Goal: Complete application form: Complete application form

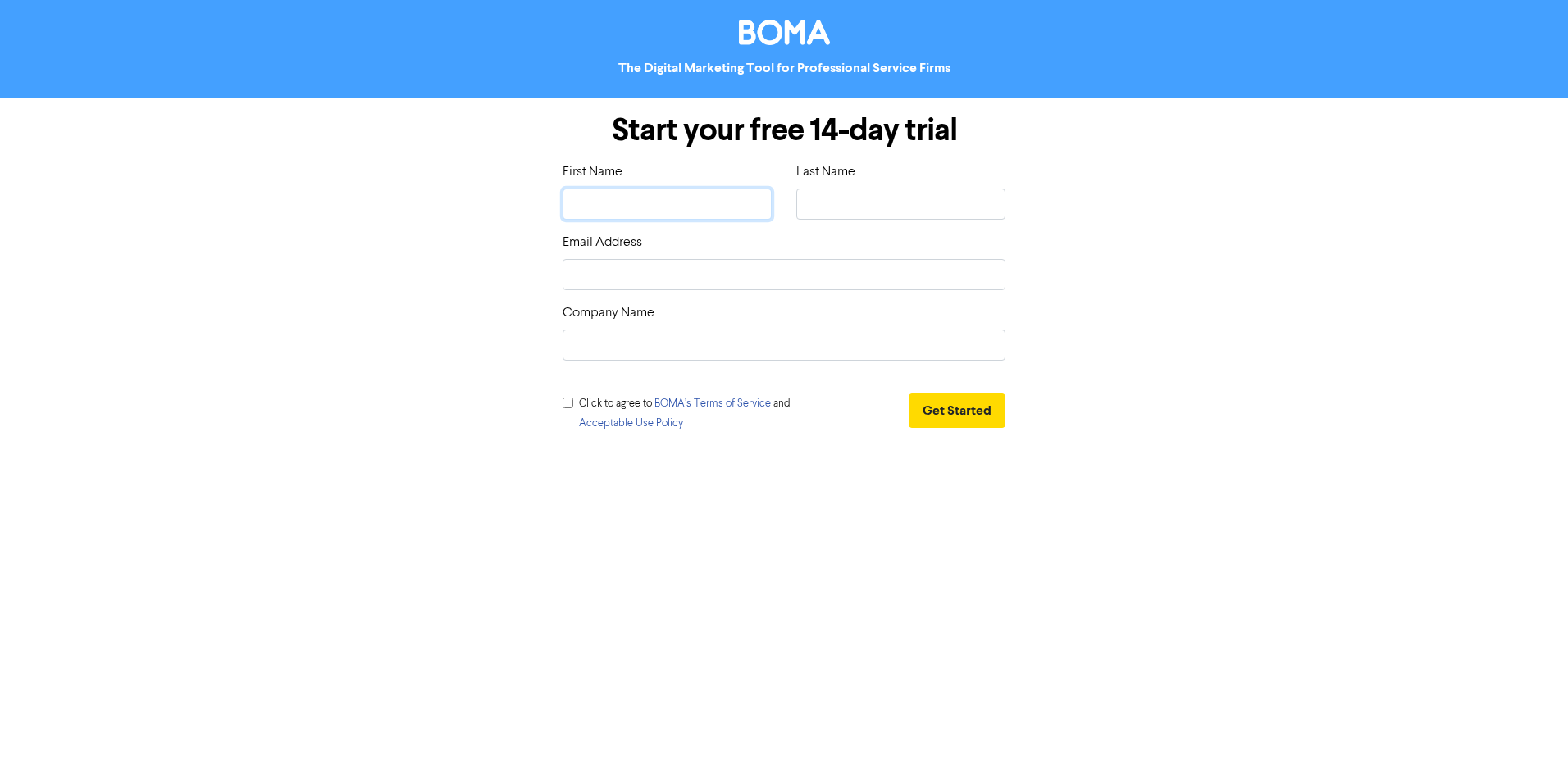
click at [657, 204] on input "text" at bounding box center [667, 204] width 210 height 31
click at [1236, 290] on div "Start your free 14-day trial First Name Last Name Email Address Company Name Cl…" at bounding box center [784, 276] width 935 height 354
click at [683, 195] on input "text" at bounding box center [667, 204] width 210 height 31
type input "L"
type input "Li"
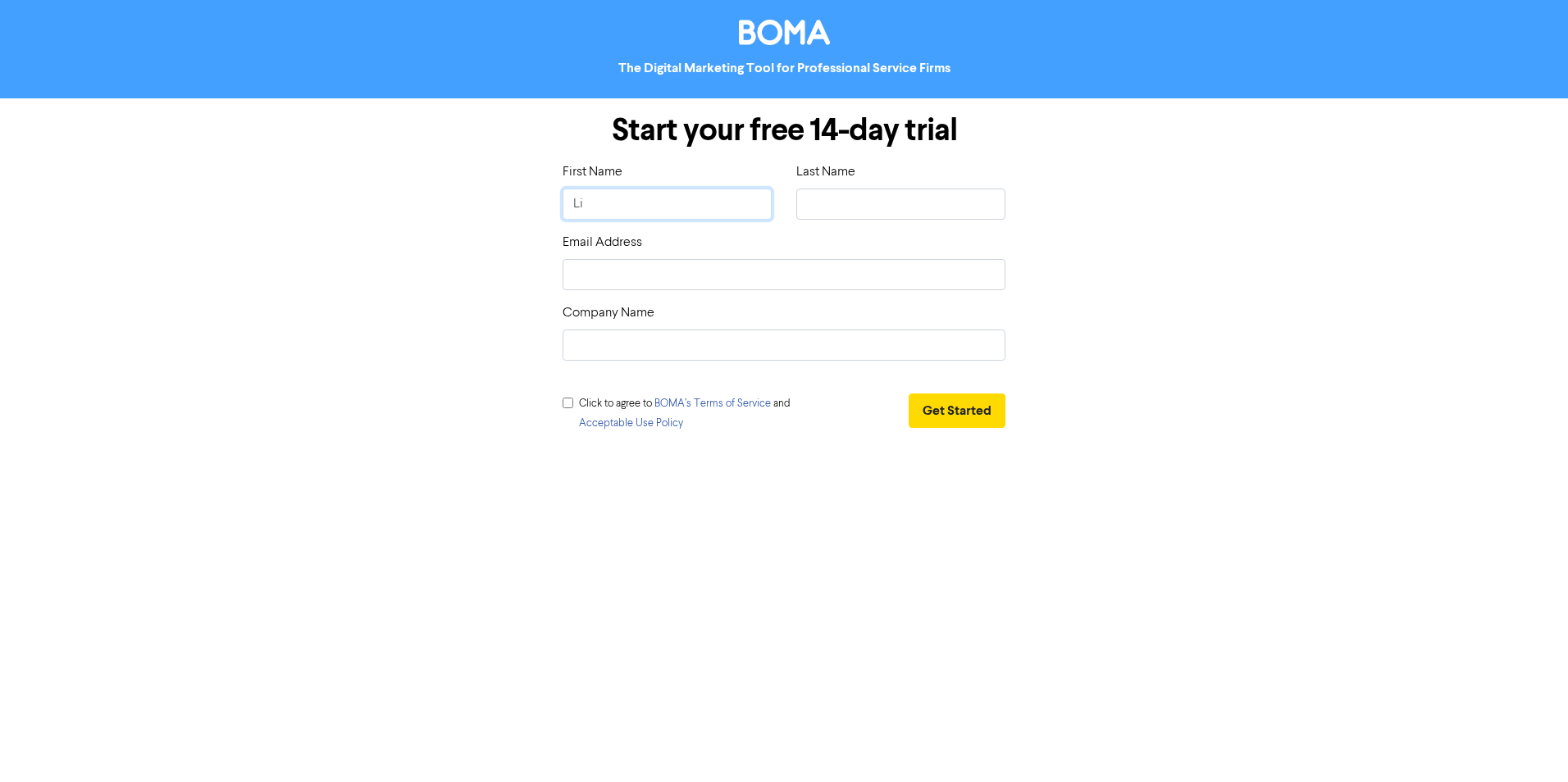
type input "Lis"
type input "[PERSON_NAME]"
type input "S"
type input "Sw"
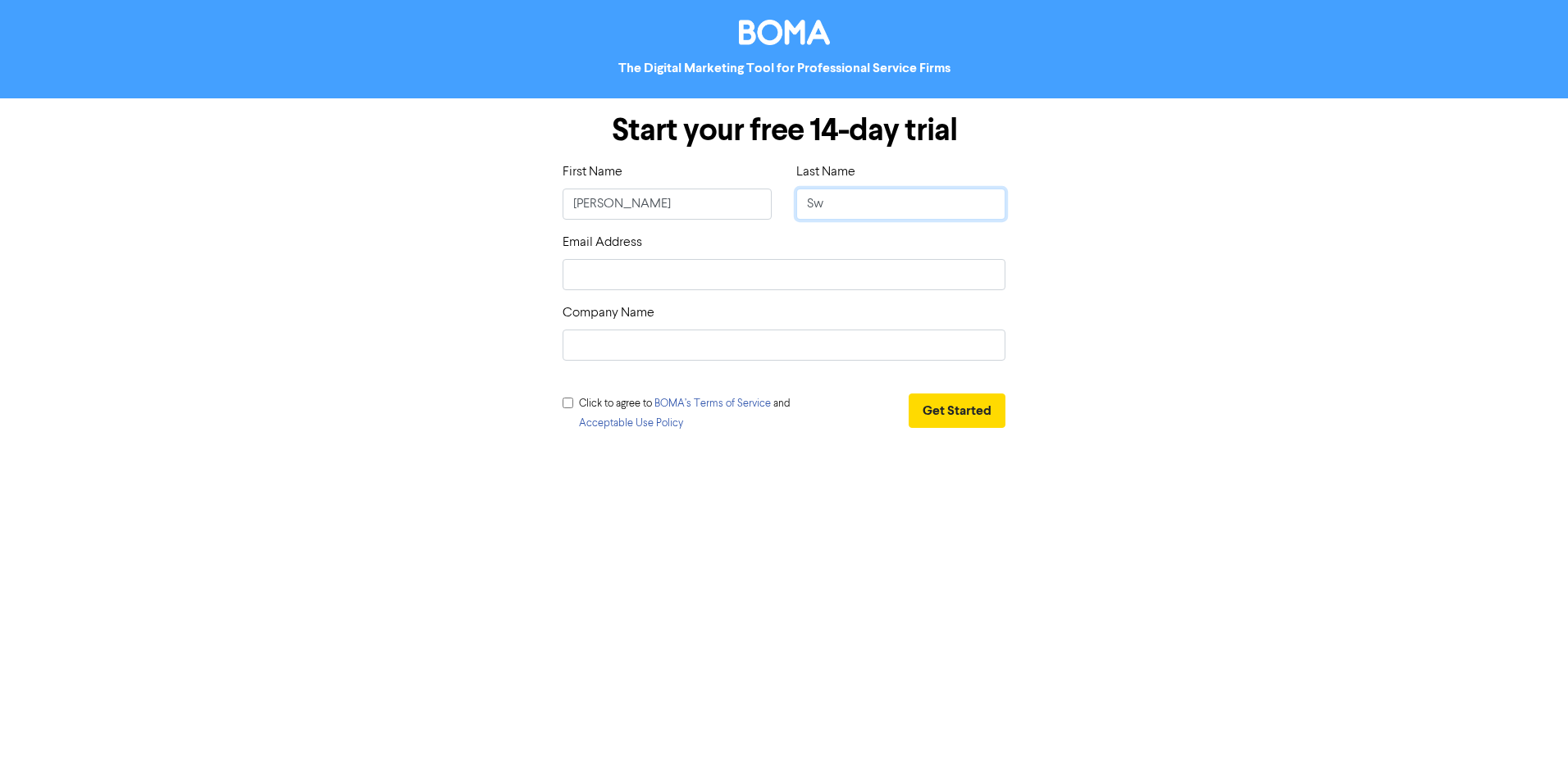
type input "Swe"
type input "Swee"
type input "Sweet"
type input "[PERSON_NAME]"
type input "Sweetin"
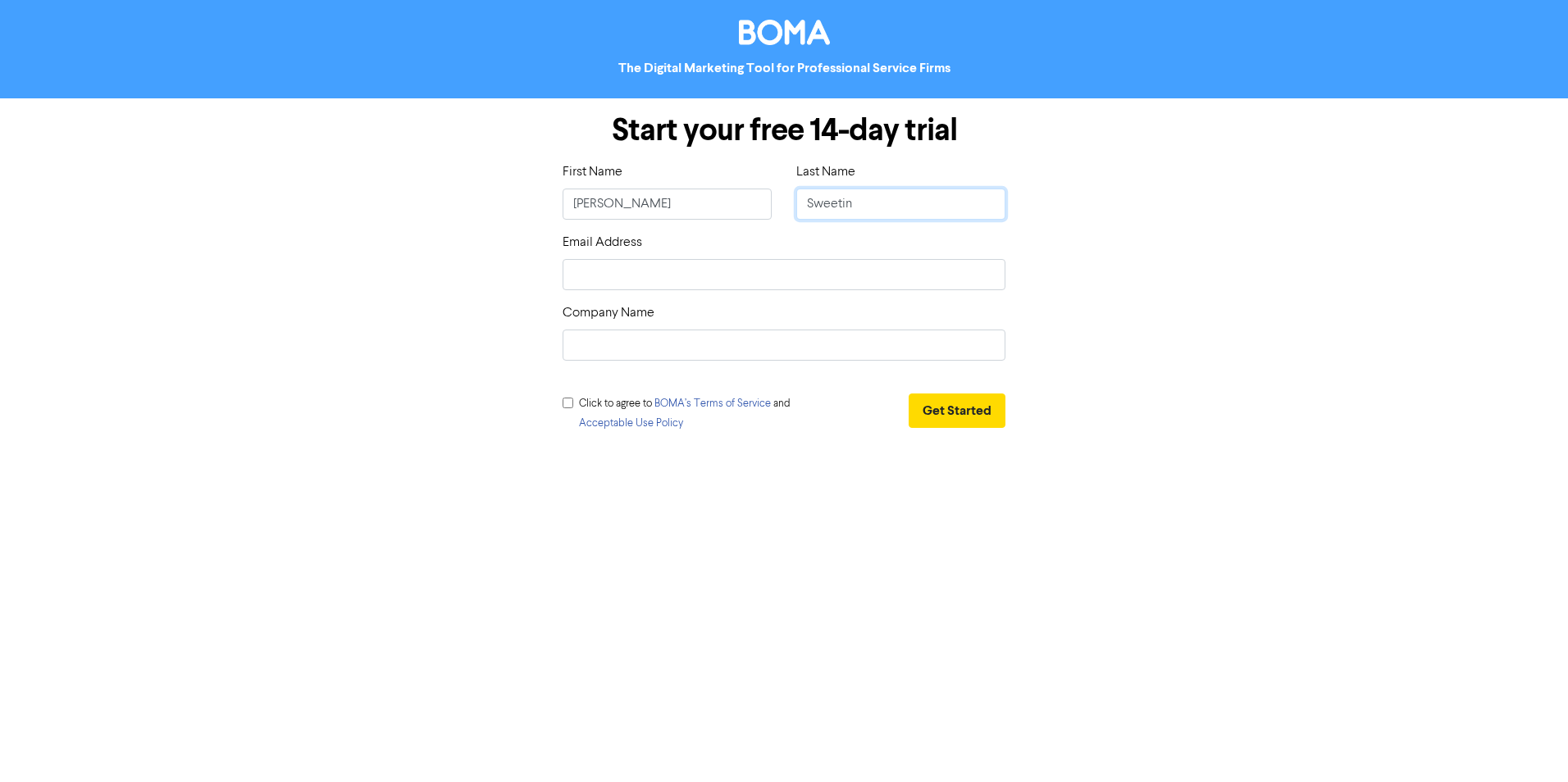
type input "[PERSON_NAME]"
type input "l"
type input "li"
type input "lis"
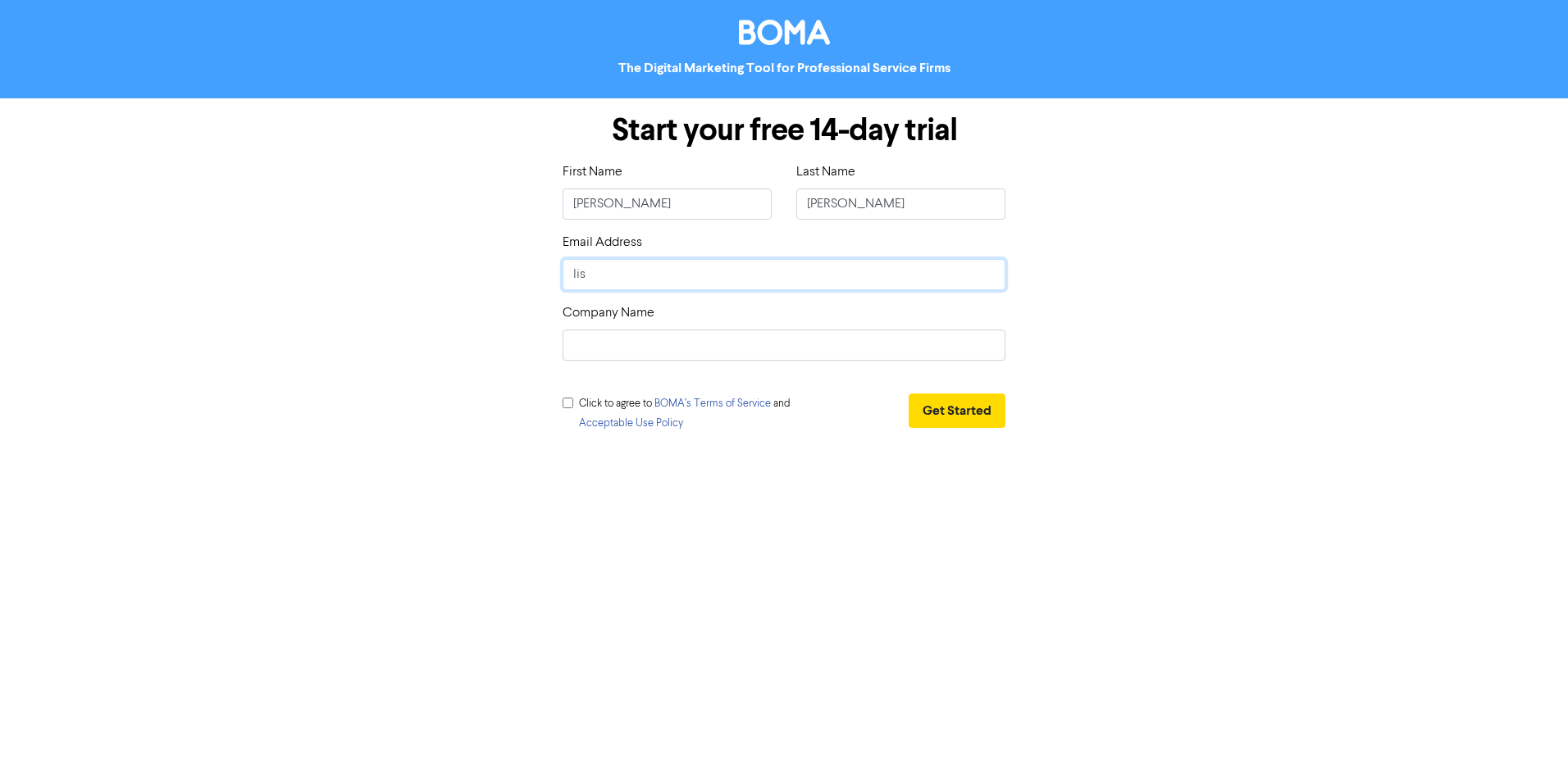
type input "[PERSON_NAME]"
type input "[PERSON_NAME]@"
type input "[PERSON_NAME][EMAIL_ADDRESS][DOMAIN_NAME]"
type input "Sweet Style Marketing"
click at [728, 398] on link "BOMA’s Terms of Service" at bounding box center [712, 403] width 116 height 10
